Goal: Information Seeking & Learning: Learn about a topic

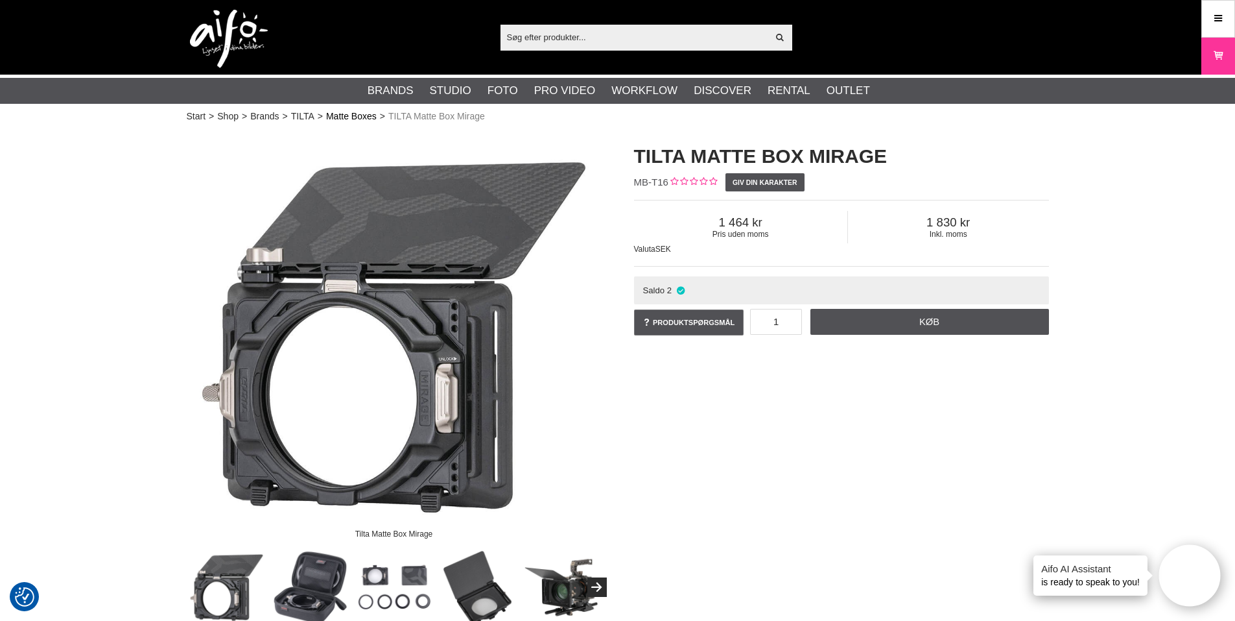
click at [367, 112] on link "Matte Boxes" at bounding box center [351, 117] width 51 height 14
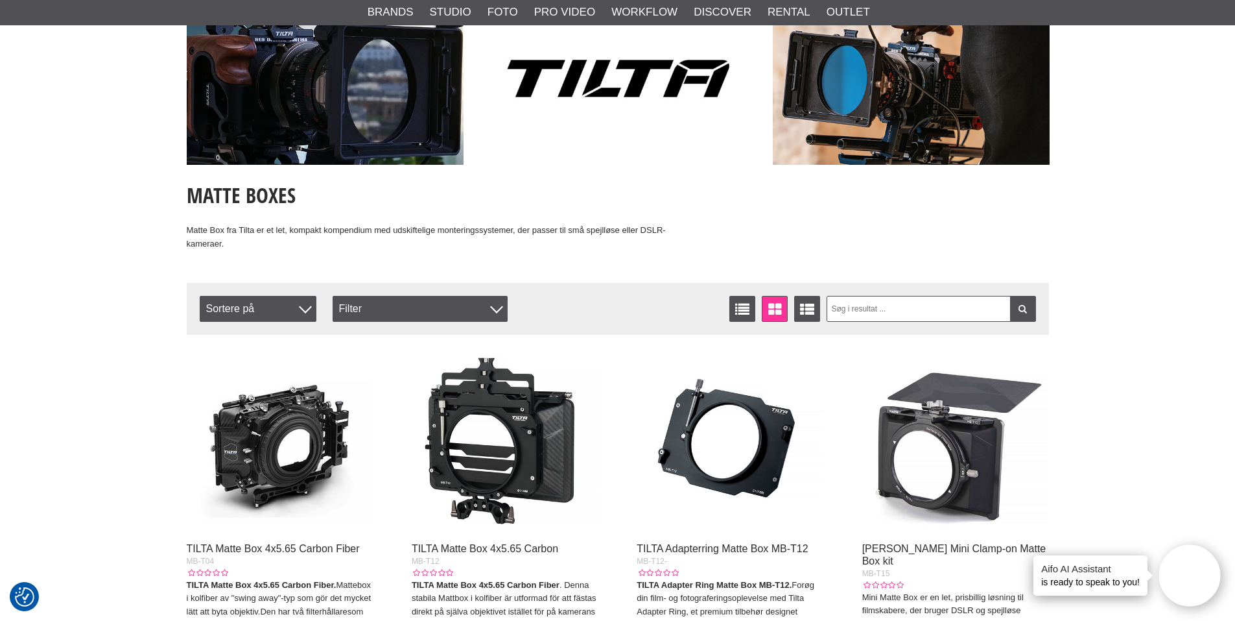
scroll to position [130, 0]
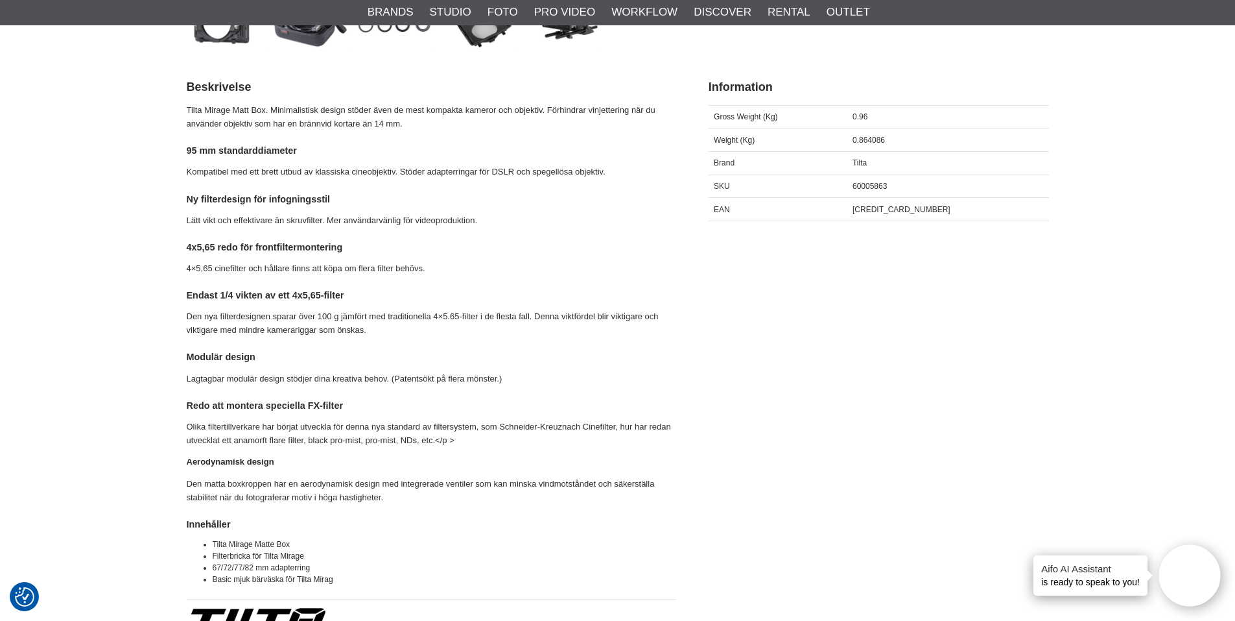
scroll to position [713, 0]
